Goal: Transaction & Acquisition: Obtain resource

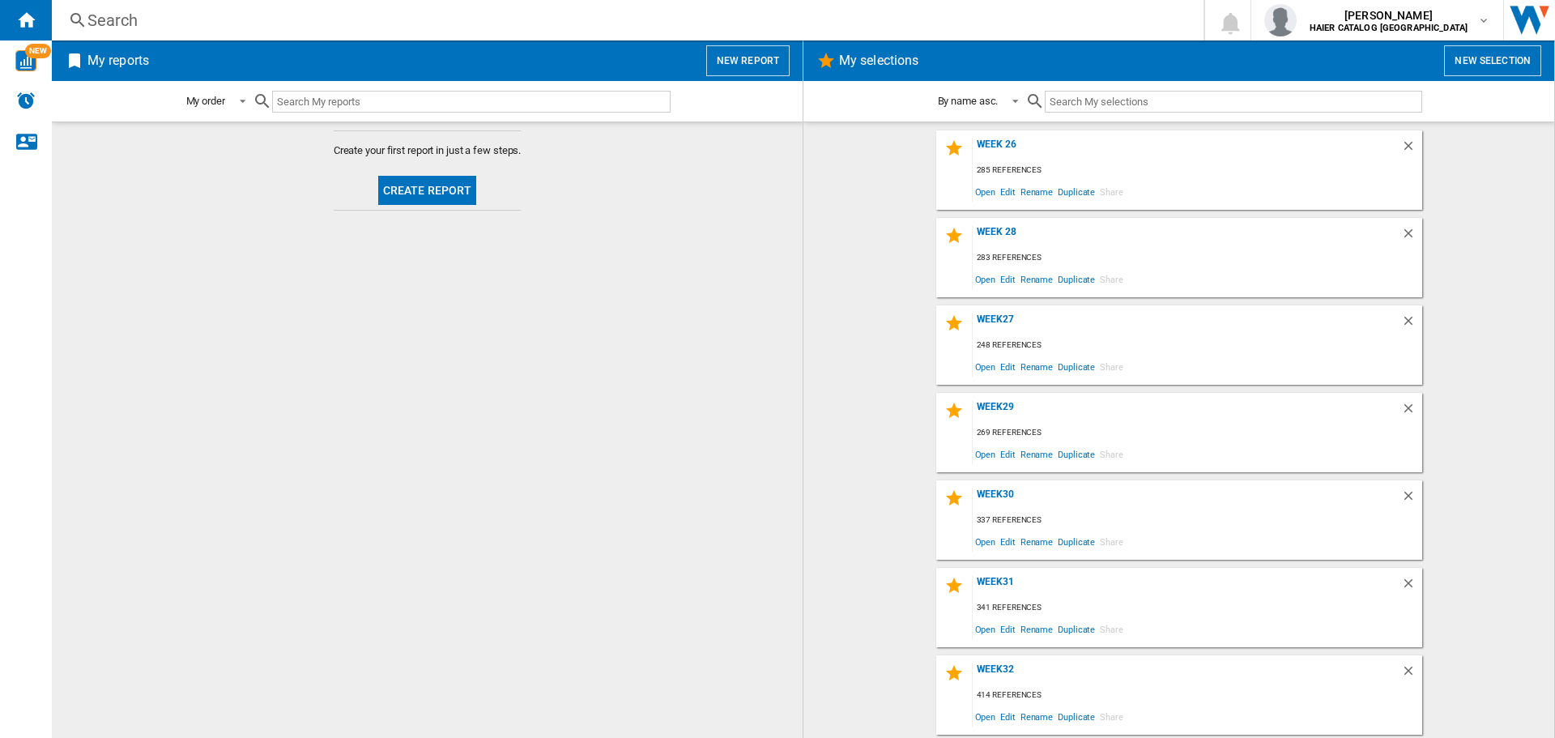
click at [1516, 59] on button "New selection" at bounding box center [1492, 60] width 97 height 31
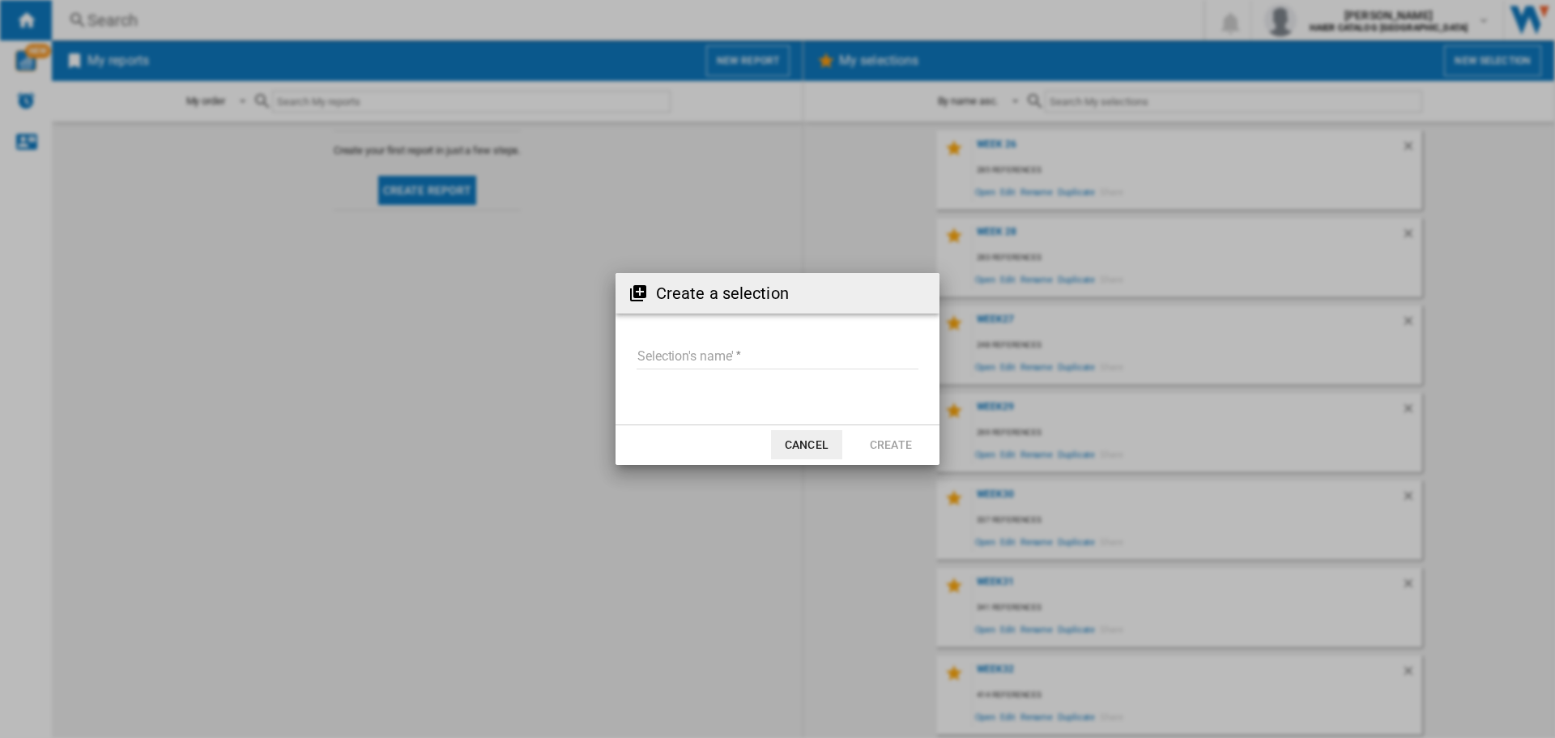
click at [700, 352] on input "Selection's name'" at bounding box center [778, 357] width 282 height 24
type input "******"
click at [913, 439] on button "Create" at bounding box center [890, 444] width 71 height 29
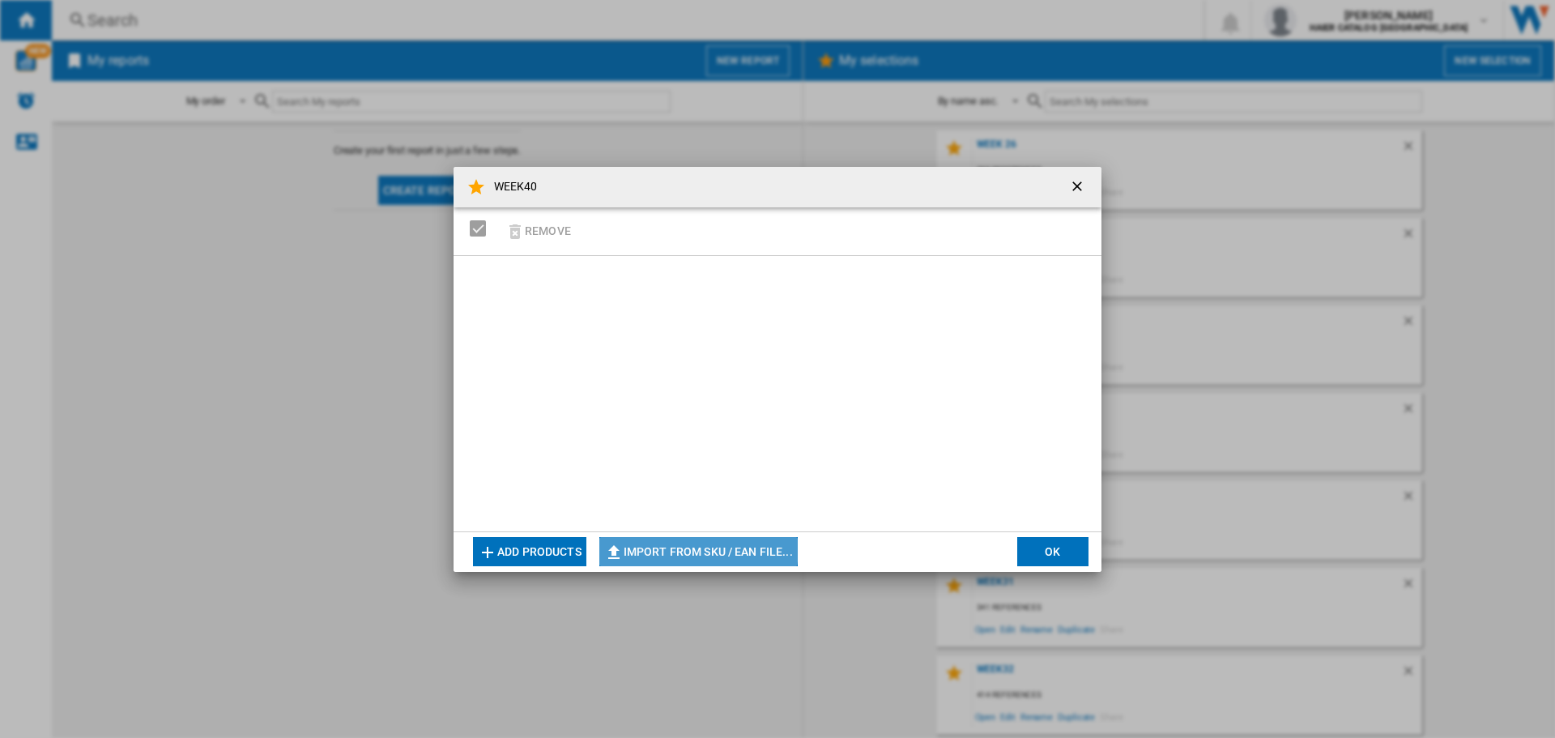
click at [688, 544] on button "Import from SKU / EAN file..." at bounding box center [698, 551] width 198 height 29
type input "**********"
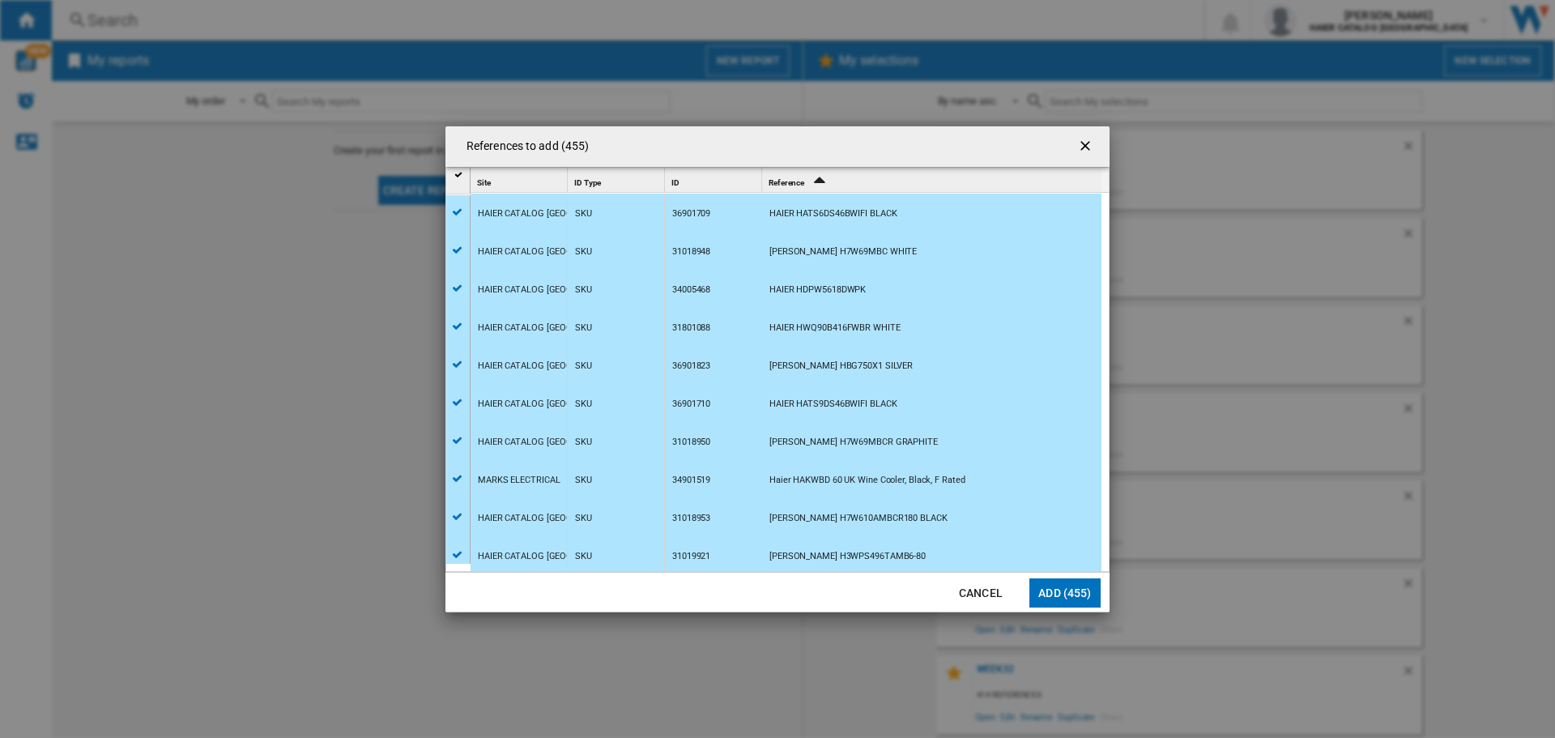
click at [1082, 582] on button "Add (455)" at bounding box center [1065, 592] width 71 height 29
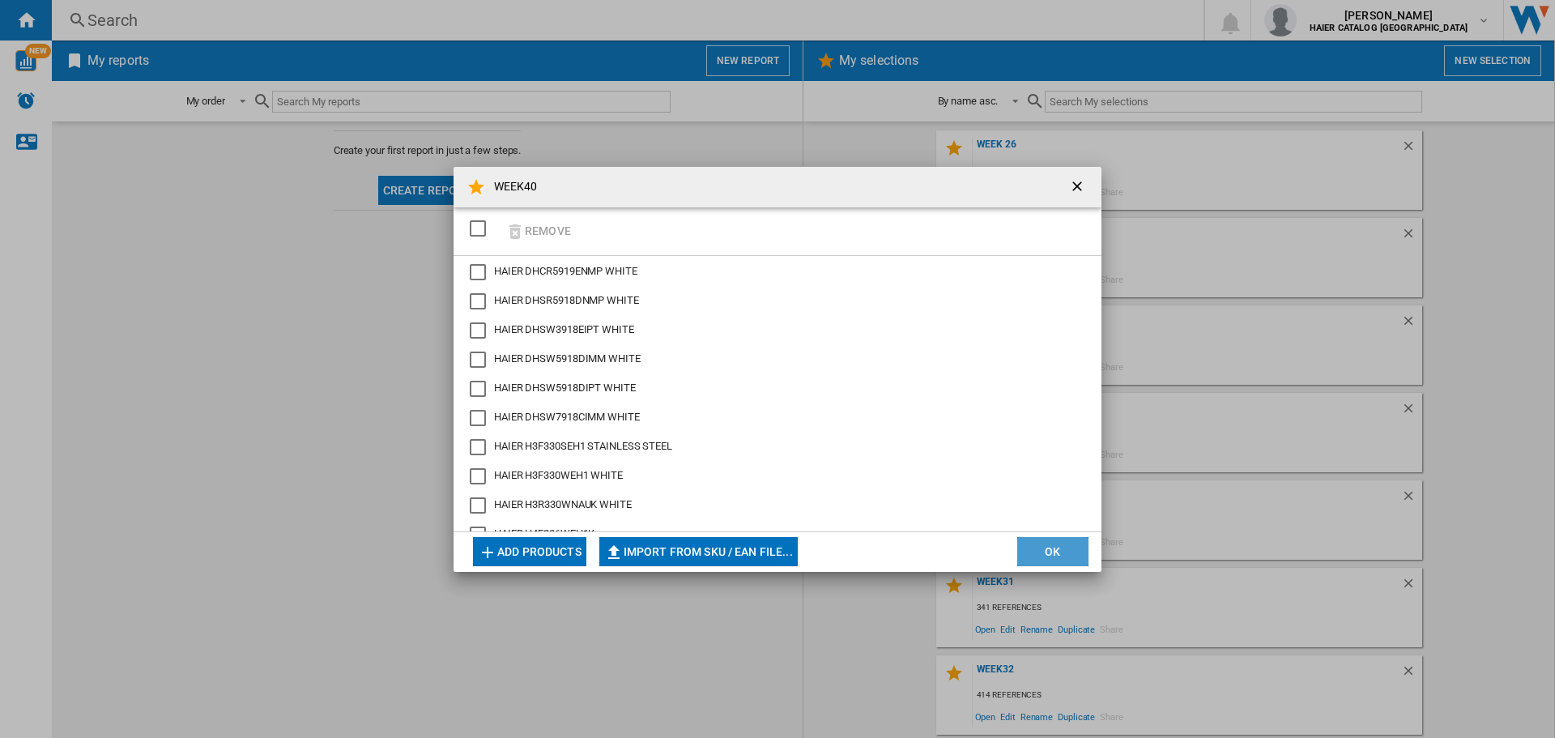
click at [1055, 549] on button "OK" at bounding box center [1052, 551] width 71 height 29
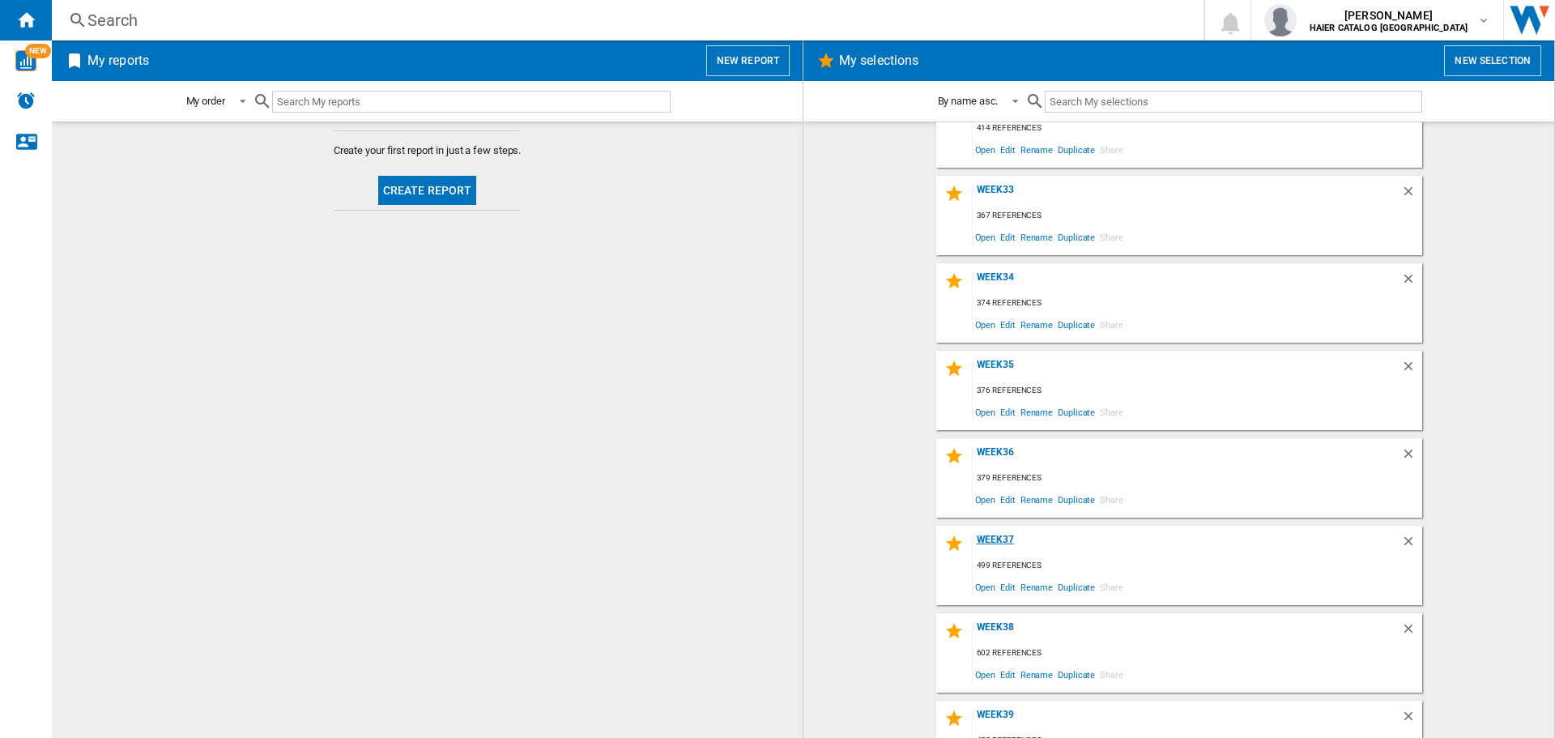
scroll to position [697, 0]
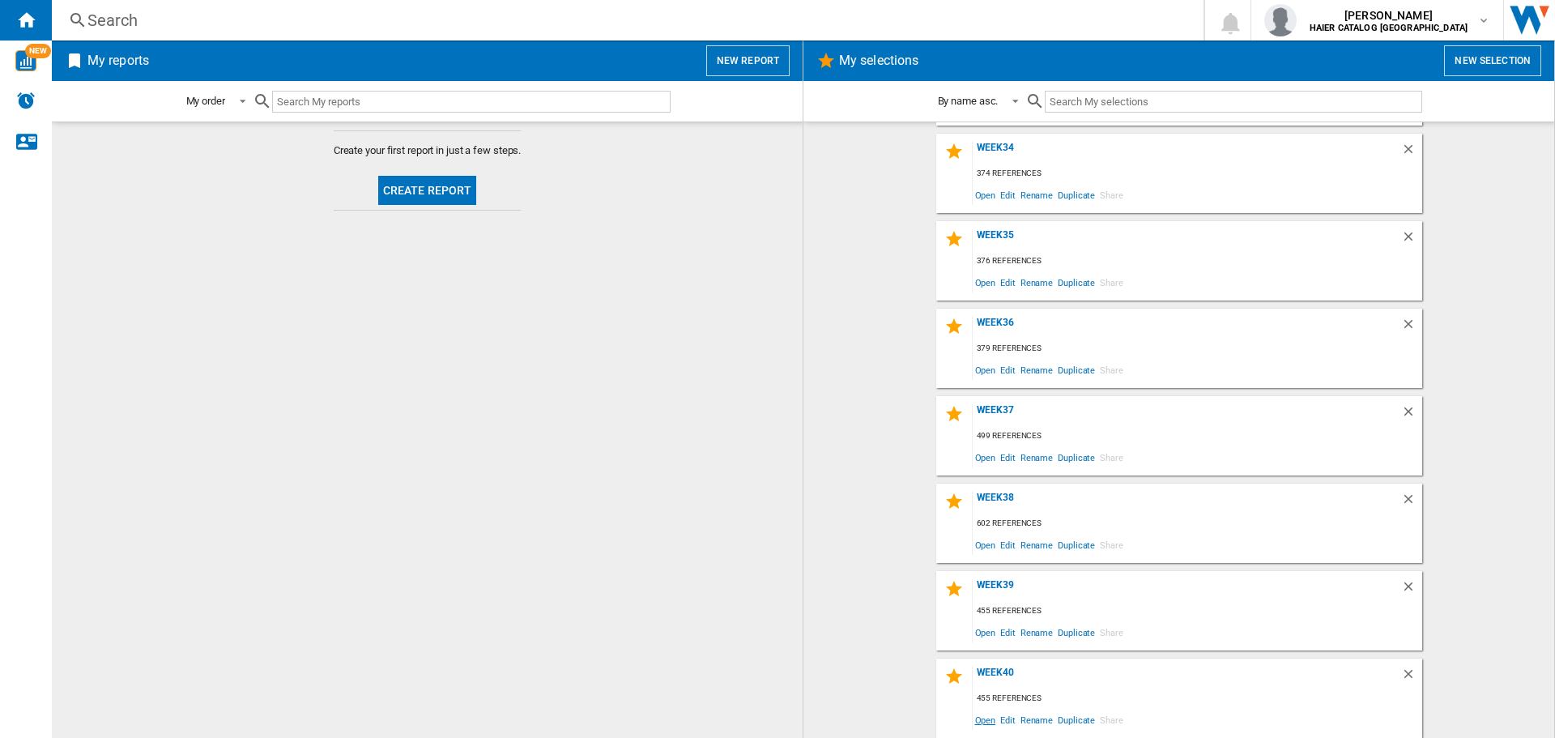
click at [988, 722] on span "Open" at bounding box center [986, 720] width 26 height 22
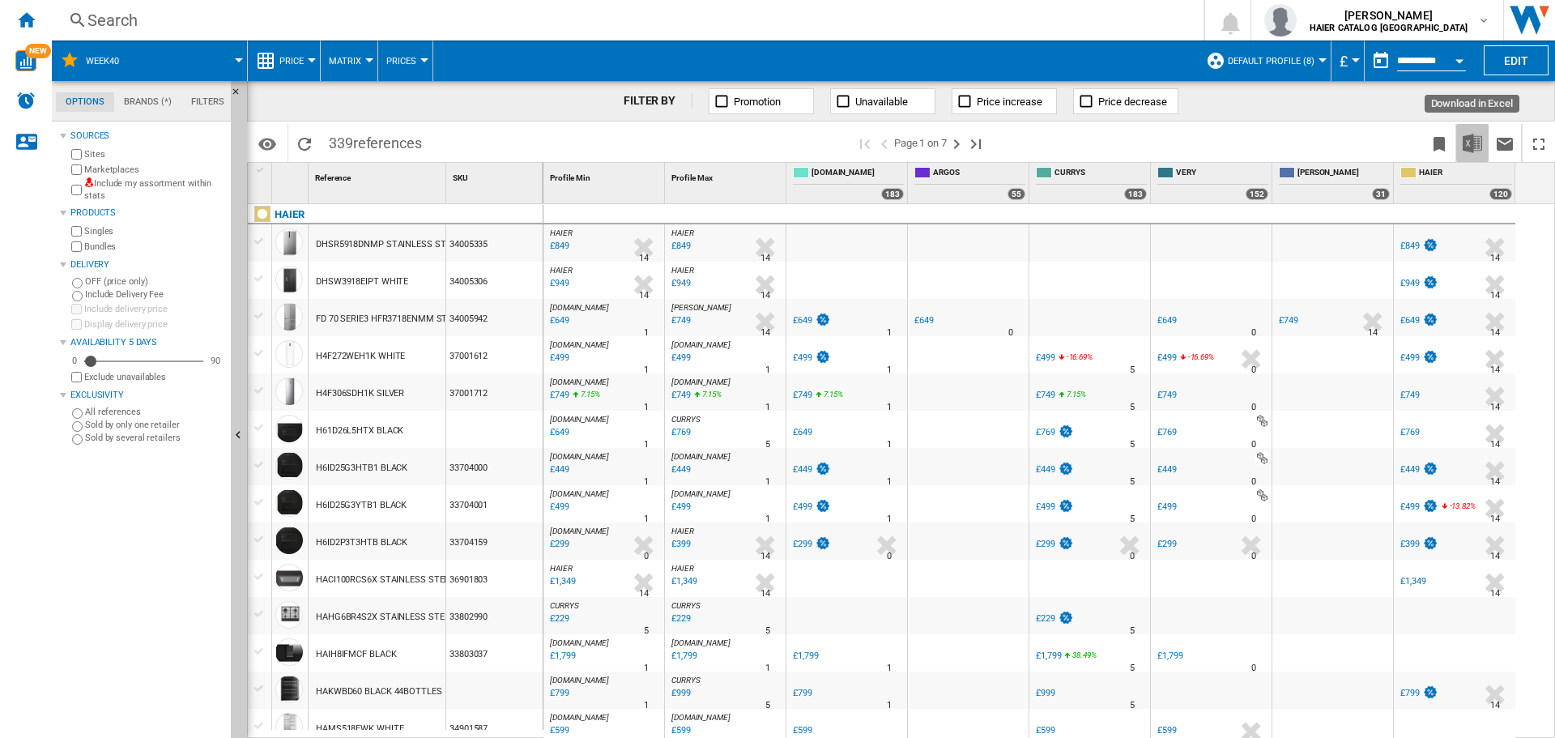
click at [1469, 143] on img "Download in Excel" at bounding box center [1472, 143] width 19 height 19
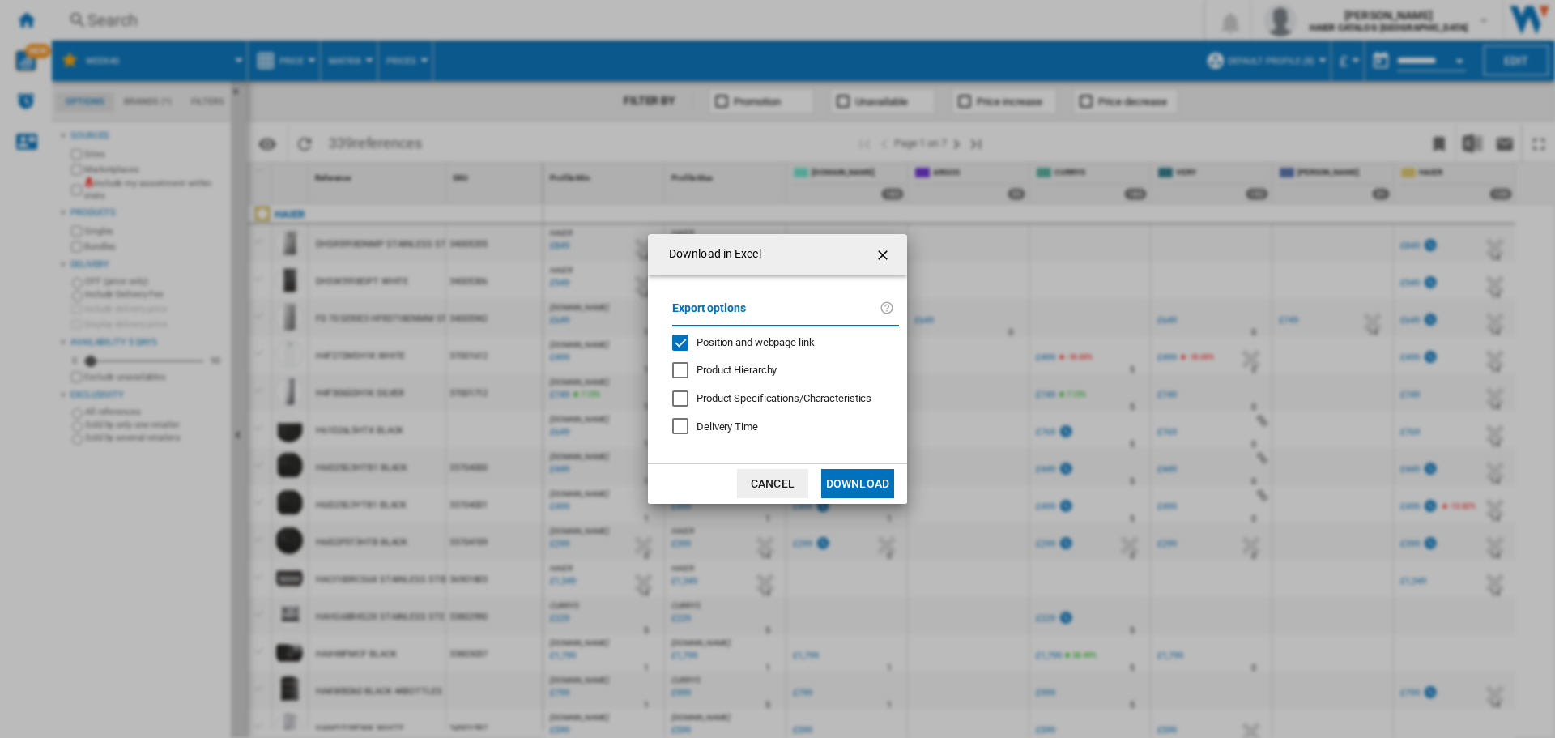
click at [869, 491] on button "Download" at bounding box center [857, 483] width 73 height 29
